Goal: Find specific page/section: Find specific page/section

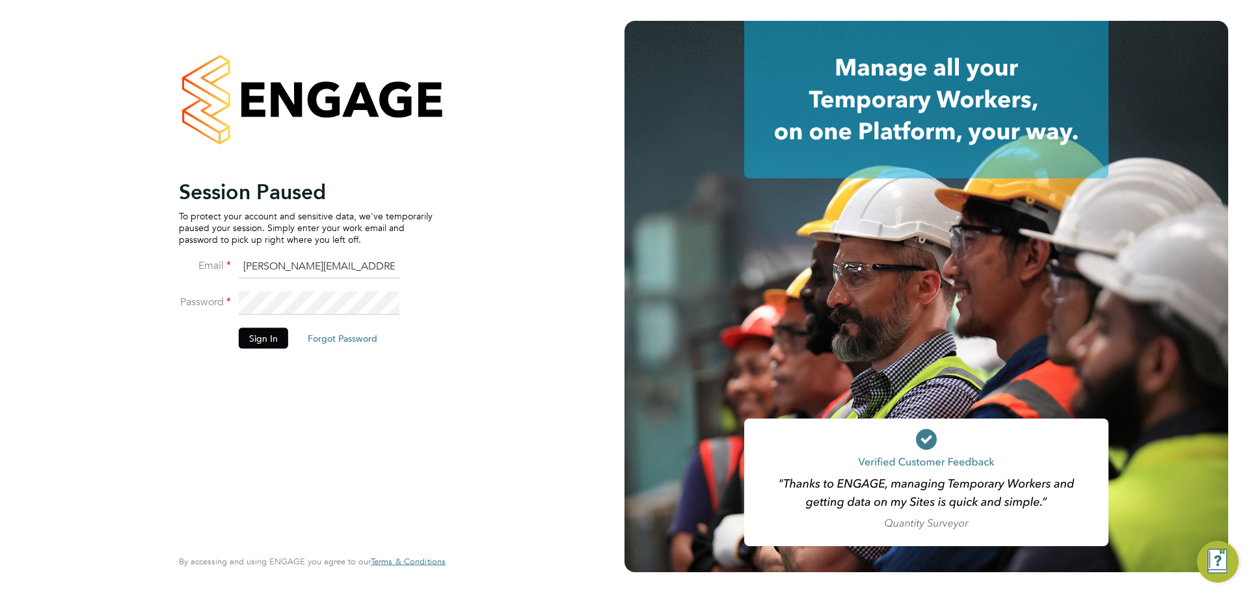
click at [250, 337] on button "Sign In" at bounding box center [263, 337] width 49 height 21
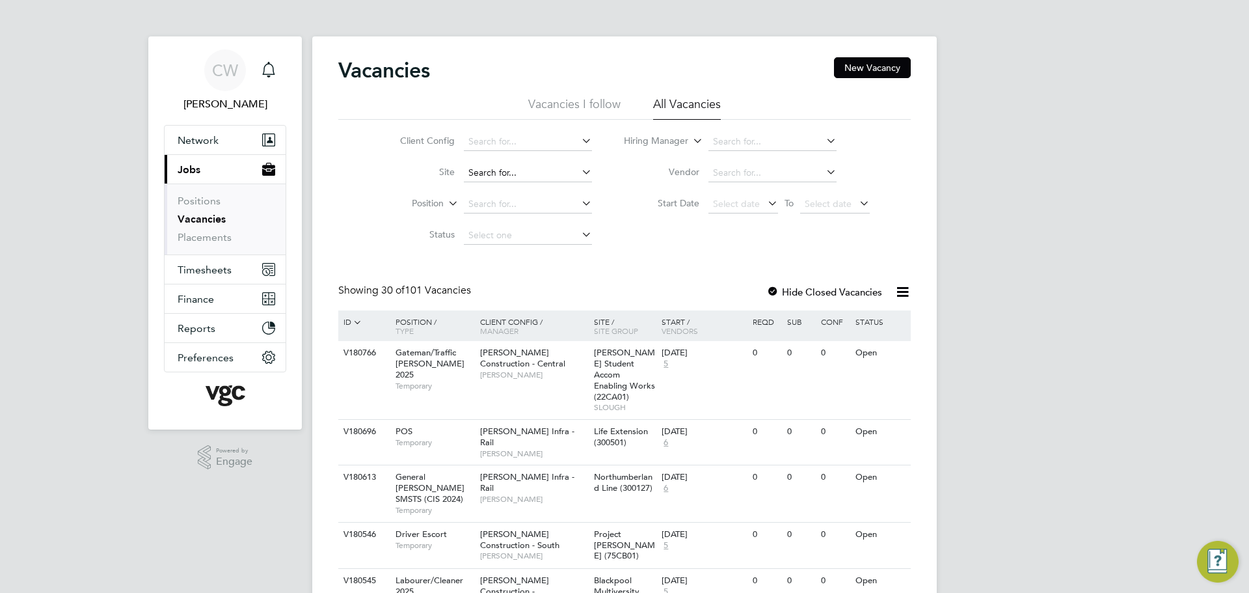
click at [482, 175] on input at bounding box center [528, 173] width 128 height 18
click at [517, 193] on li "A14 Kelmarsh (100343)" at bounding box center [571, 190] width 219 height 18
type input "A14 Kelmarsh (100343)"
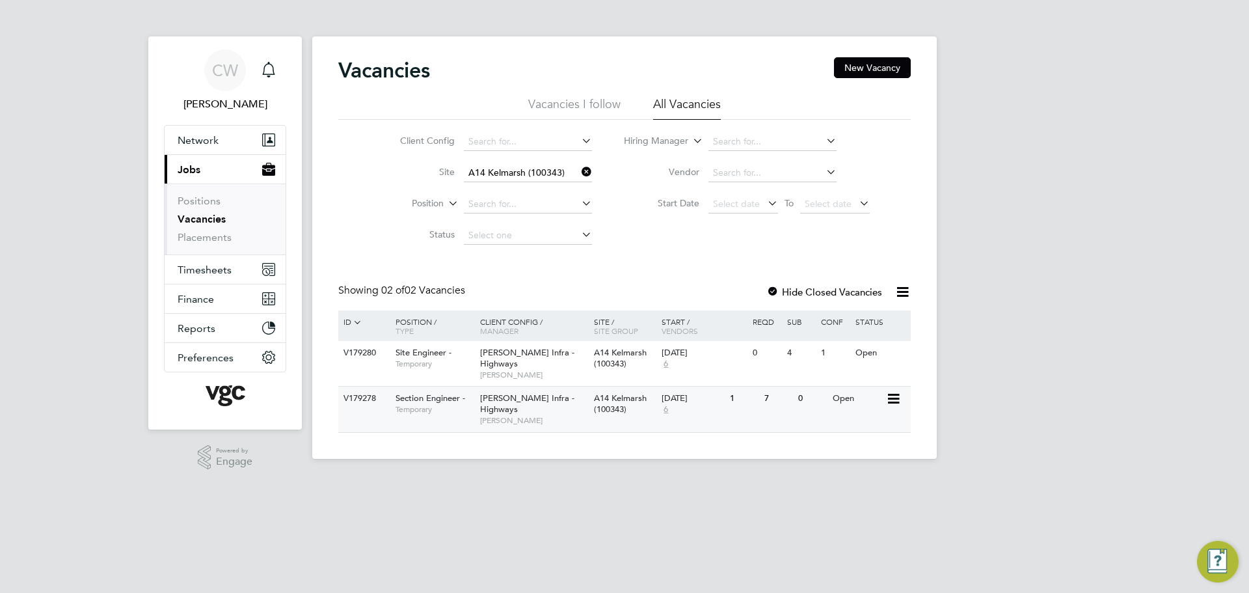
click at [450, 408] on span "Temporary" at bounding box center [434, 409] width 78 height 10
click at [427, 368] on span "Temporary" at bounding box center [434, 363] width 78 height 10
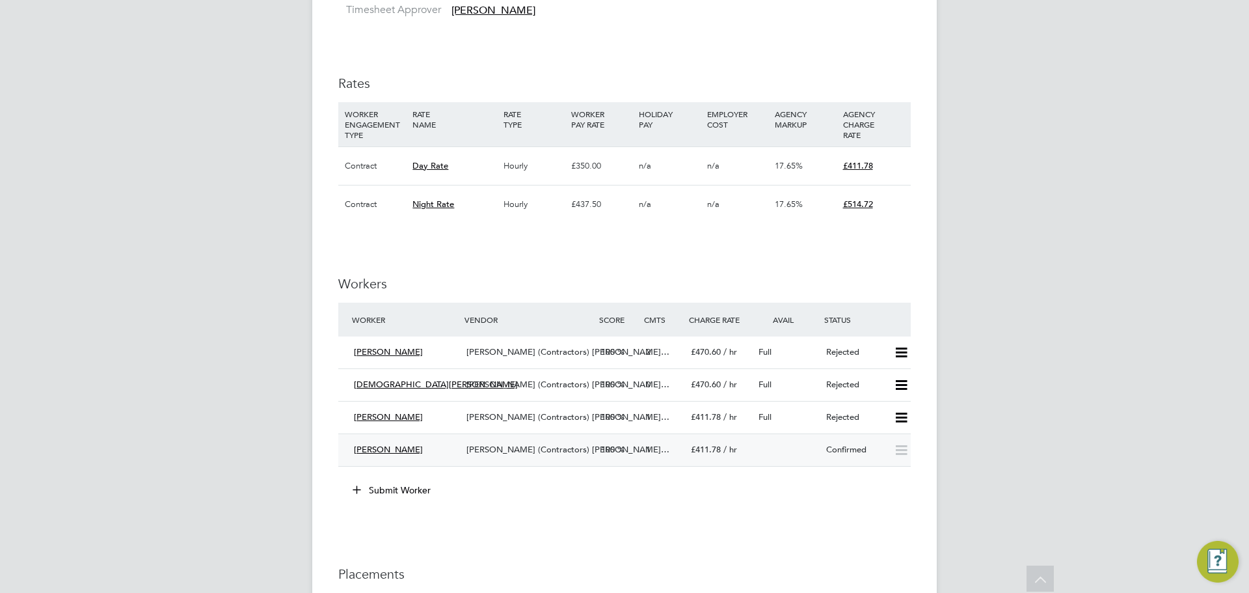
click at [520, 459] on div "V.G.Clements (Contractors) Li…" at bounding box center [528, 449] width 135 height 21
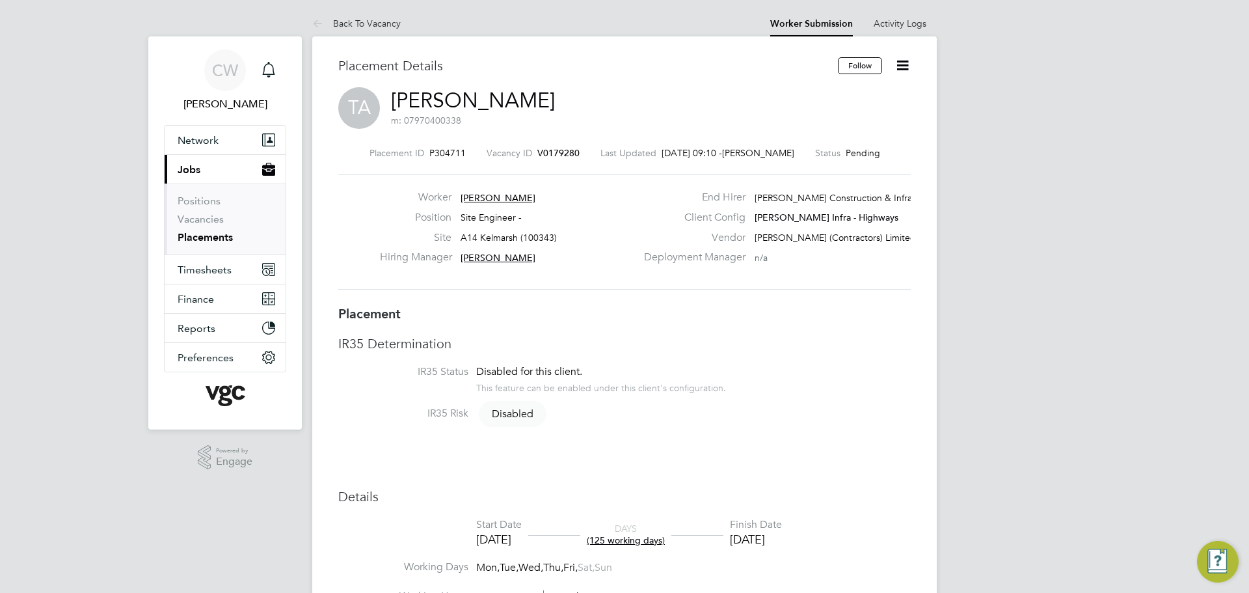
click at [475, 234] on span "A14 Kelmarsh (100343)" at bounding box center [509, 238] width 96 height 12
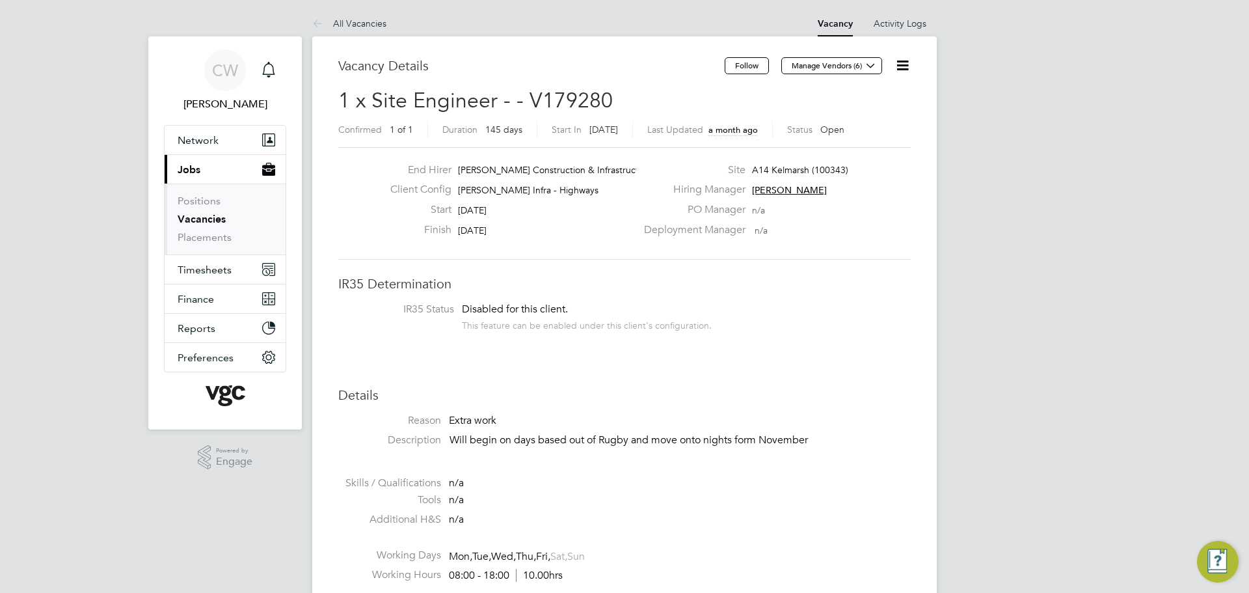
click at [779, 174] on span "A14 Kelmarsh (100343)" at bounding box center [800, 170] width 96 height 12
click at [191, 147] on button "Network" at bounding box center [225, 140] width 121 height 29
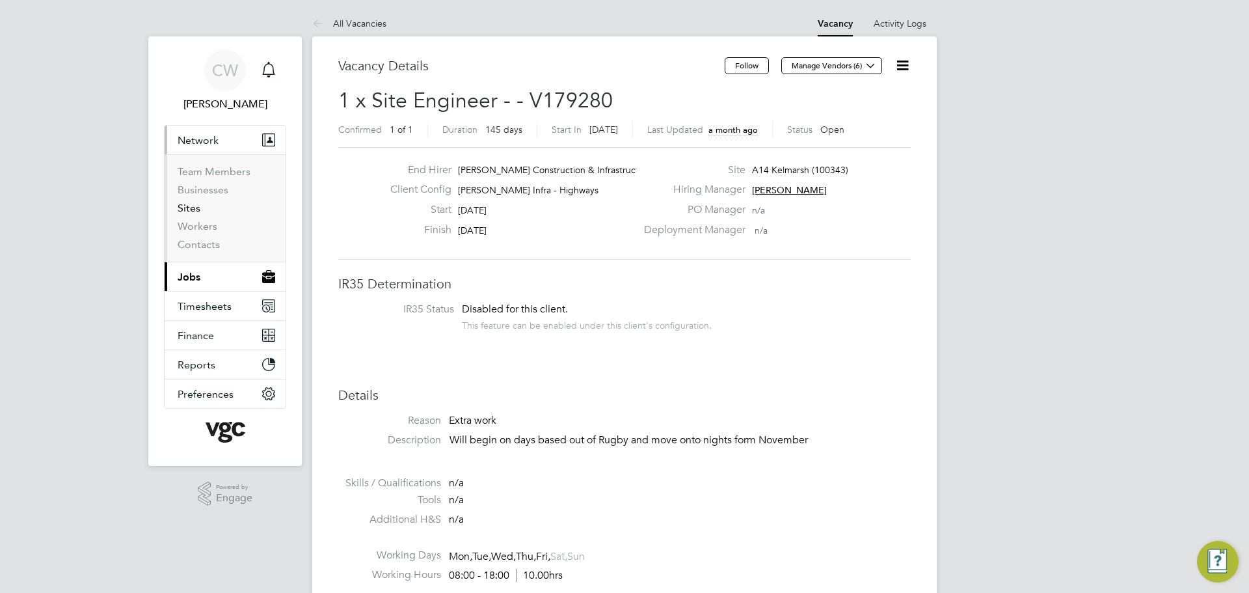
click at [196, 204] on link "Sites" at bounding box center [189, 208] width 23 height 12
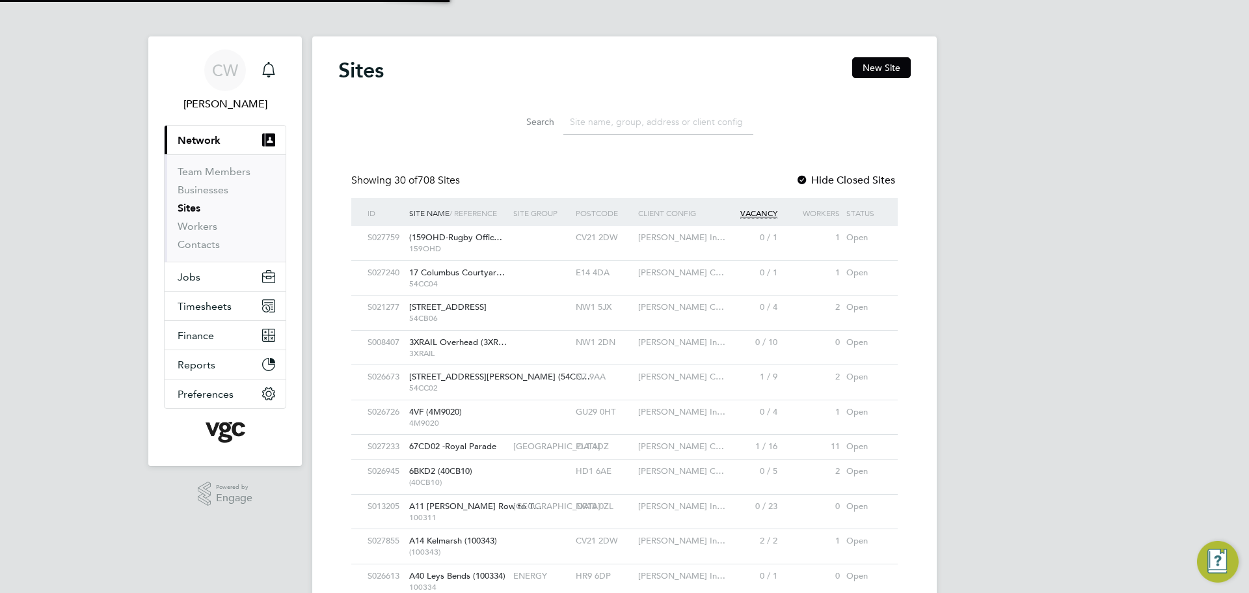
click at [597, 118] on input at bounding box center [658, 121] width 190 height 25
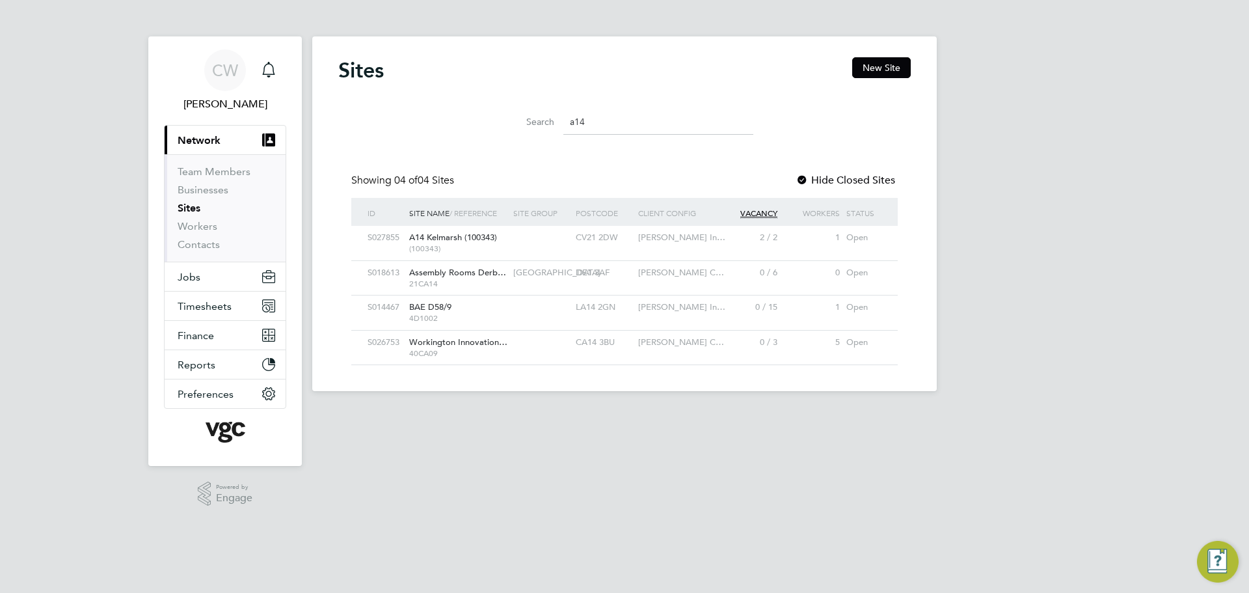
type input "a14"
click at [435, 245] on span "(100343)" at bounding box center [458, 248] width 98 height 10
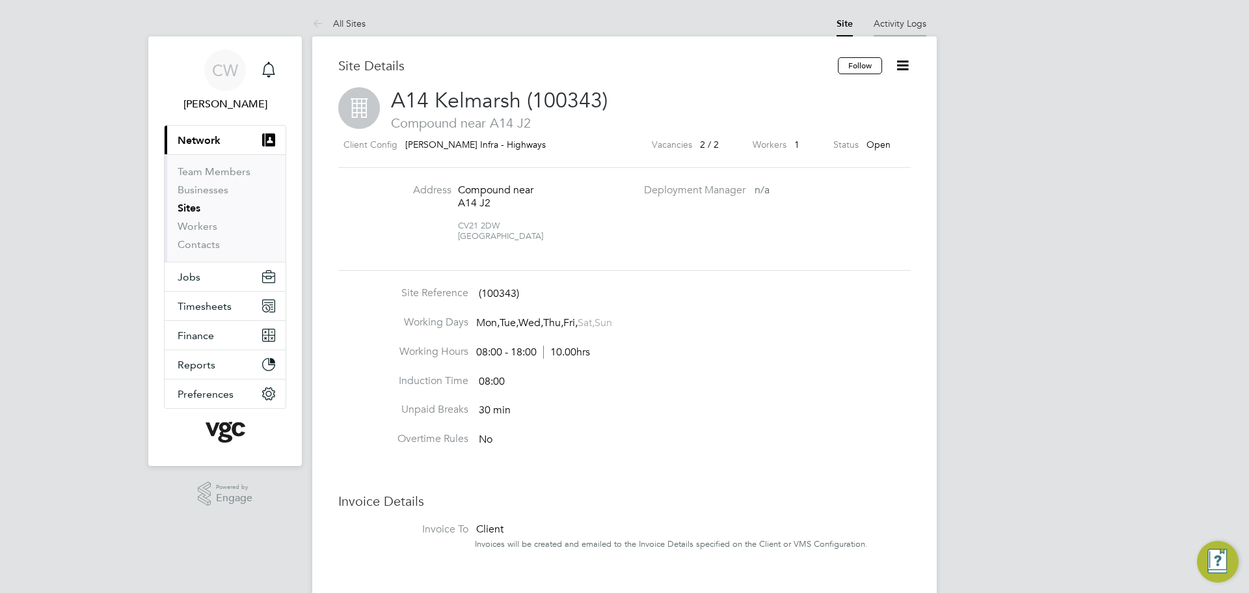
click at [889, 22] on link "Activity Logs" at bounding box center [900, 24] width 53 height 12
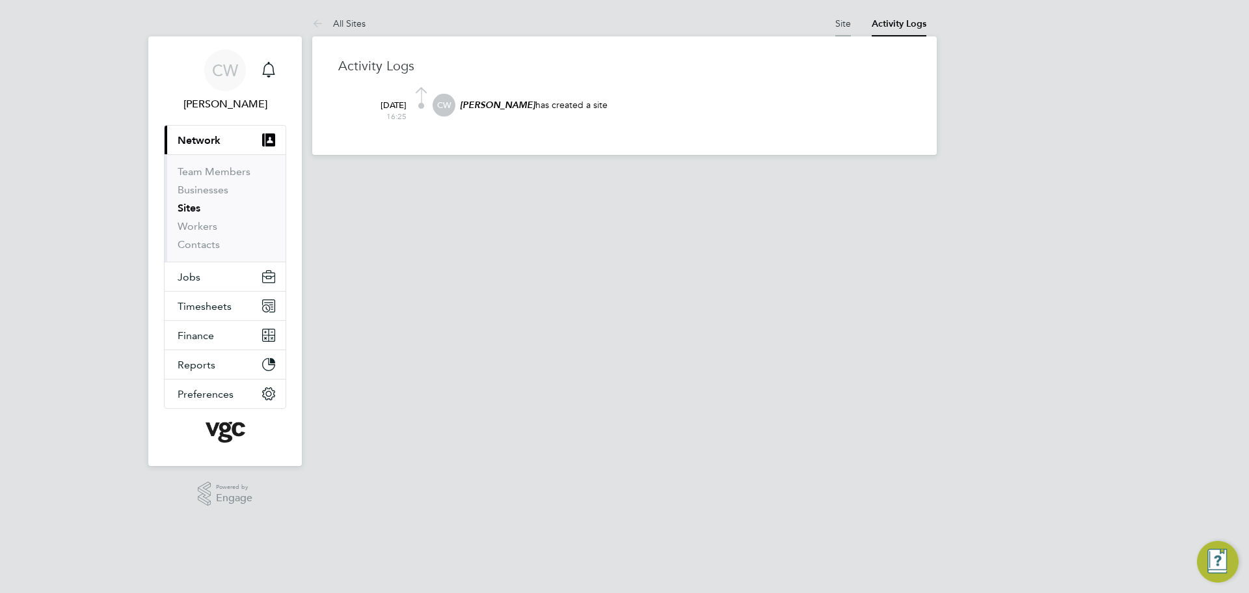
click at [846, 24] on link "Site" at bounding box center [843, 24] width 16 height 12
